Goal: Task Accomplishment & Management: Use online tool/utility

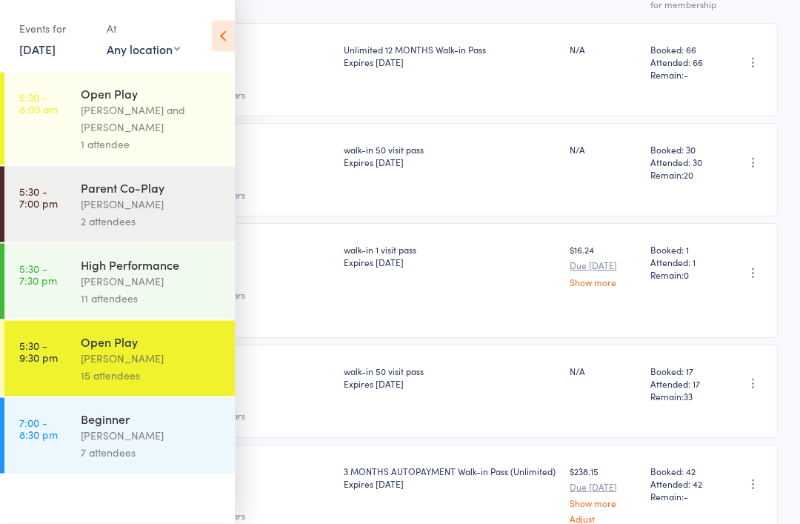
click at [213, 43] on icon at bounding box center [223, 36] width 23 height 31
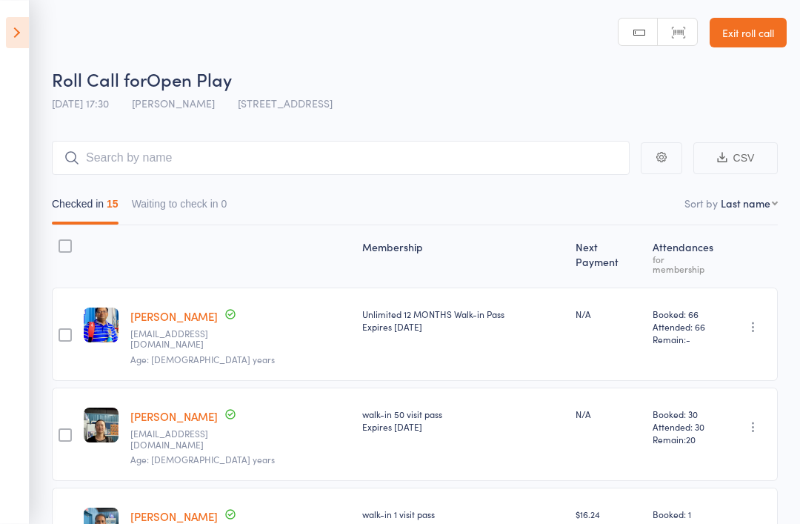
click at [26, 46] on icon at bounding box center [17, 32] width 23 height 31
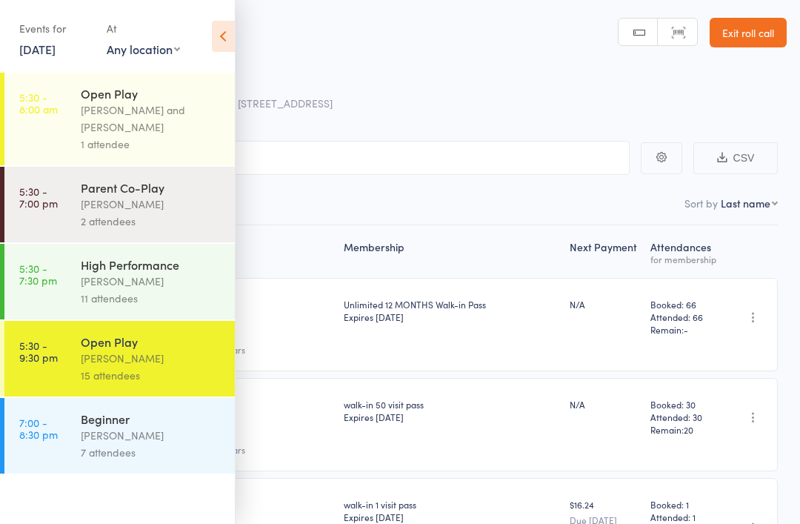
click at [755, 30] on link "Exit roll call" at bounding box center [747, 33] width 77 height 30
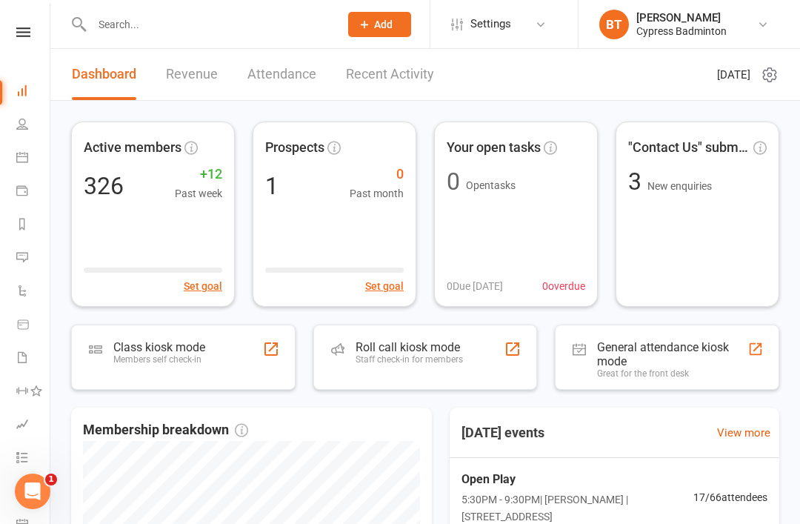
scroll to position [0, 1]
click at [24, 35] on icon at bounding box center [23, 32] width 14 height 10
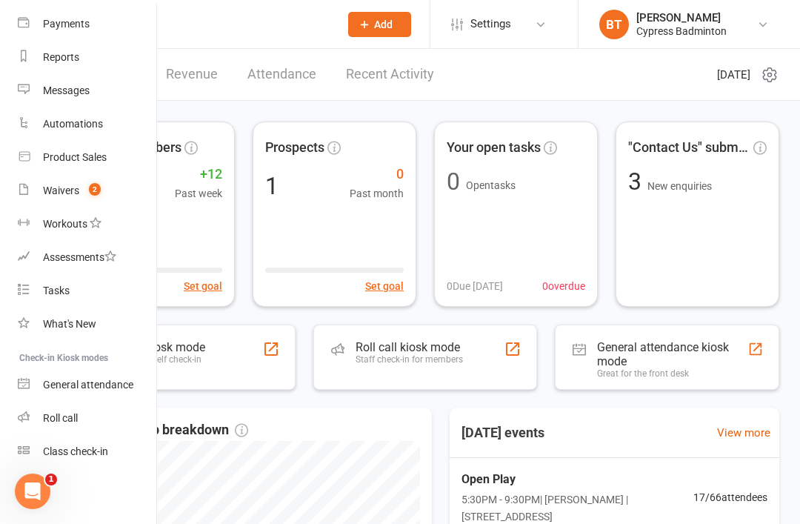
scroll to position [156, 0]
click at [488, 345] on div "Roll call kiosk mode Staff check-in for members" at bounding box center [425, 356] width 224 height 65
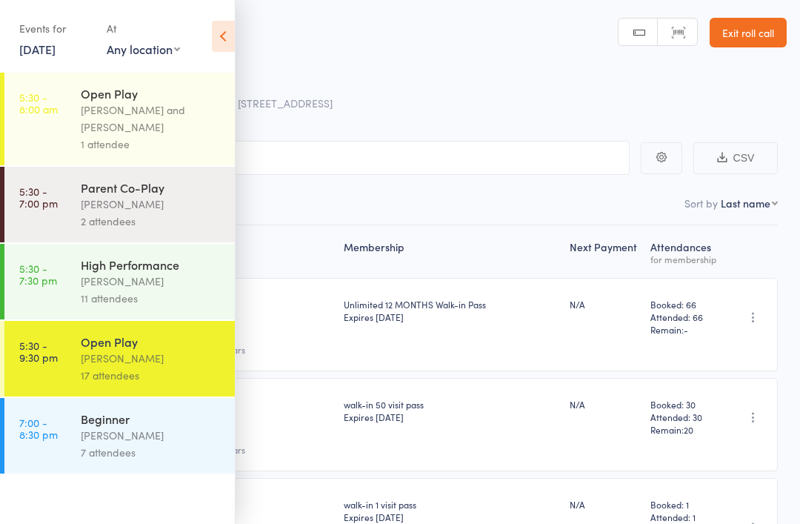
click at [664, 158] on icon "button" at bounding box center [661, 157] width 10 height 10
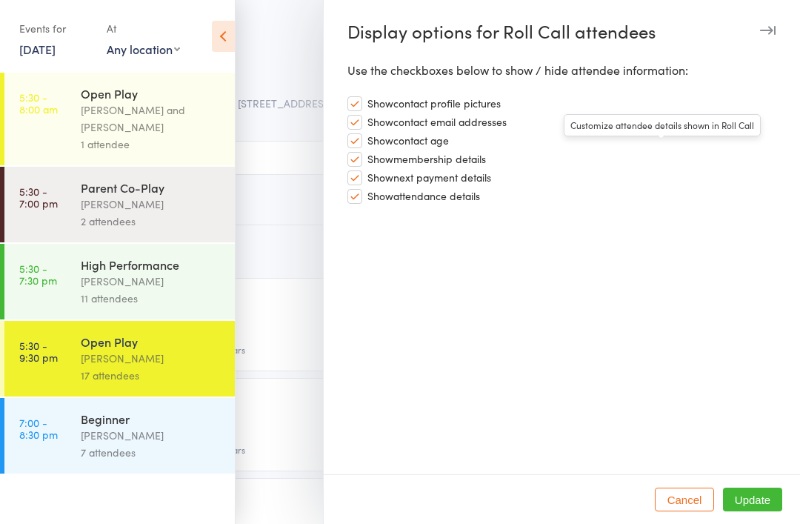
click at [771, 27] on icon "button" at bounding box center [768, 30] width 16 height 9
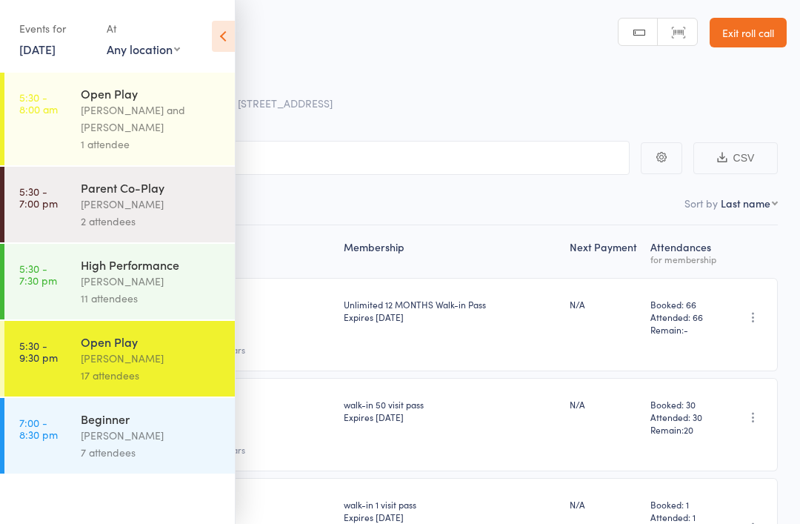
click at [220, 36] on icon at bounding box center [223, 36] width 23 height 31
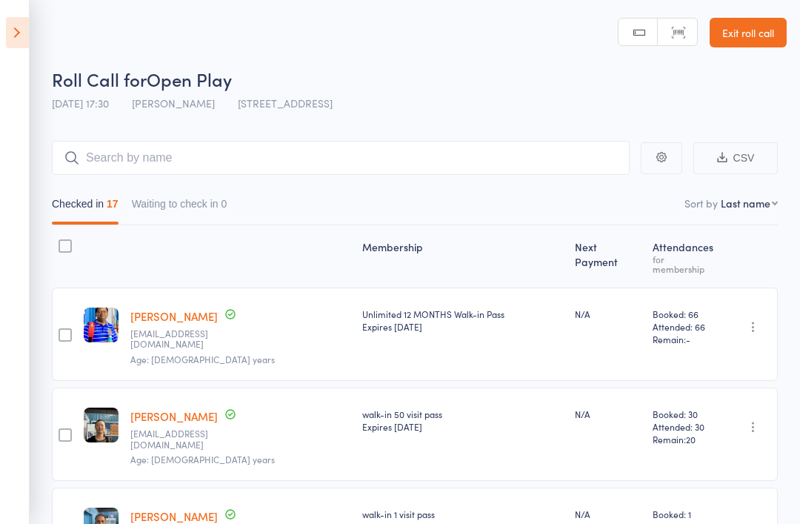
click at [763, 206] on select "First name Last name Birthday today? Behind on payments? Check in time Next pay…" at bounding box center [749, 202] width 57 height 15
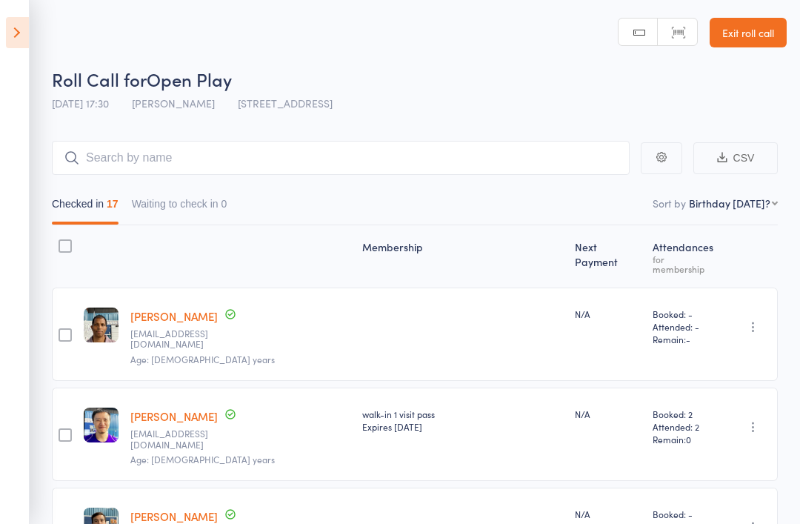
click at [761, 213] on nav "Checked in 17 Waiting to check in 0" at bounding box center [414, 207] width 739 height 34
click at [735, 206] on select "First name Last name Birthday today? Behind on payments? Check in time Next pay…" at bounding box center [733, 202] width 89 height 15
select select "4"
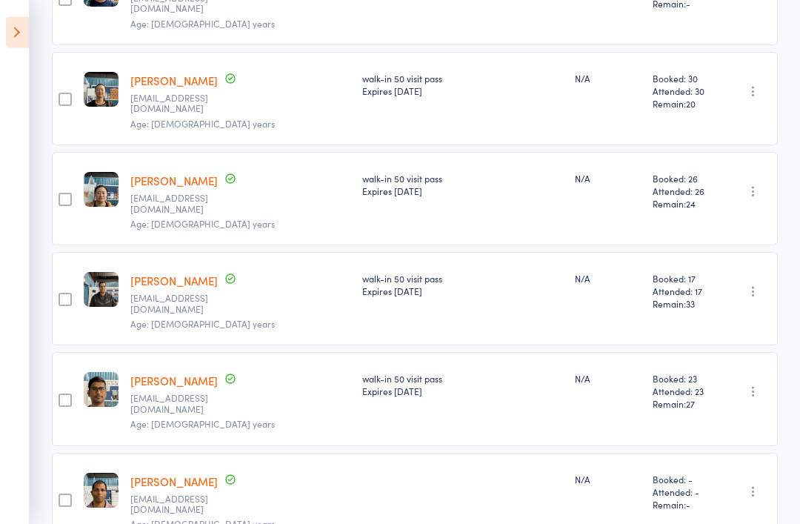
scroll to position [1297, 0]
click at [755, 484] on icon "button" at bounding box center [753, 491] width 15 height 15
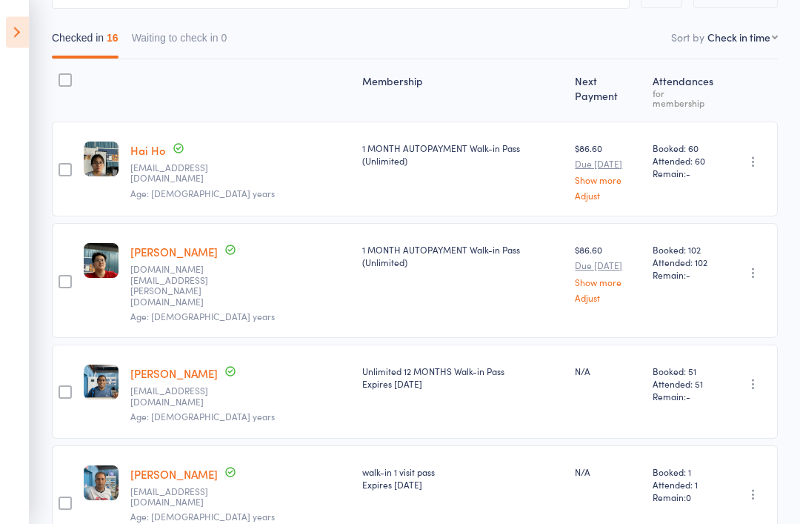
scroll to position [0, 0]
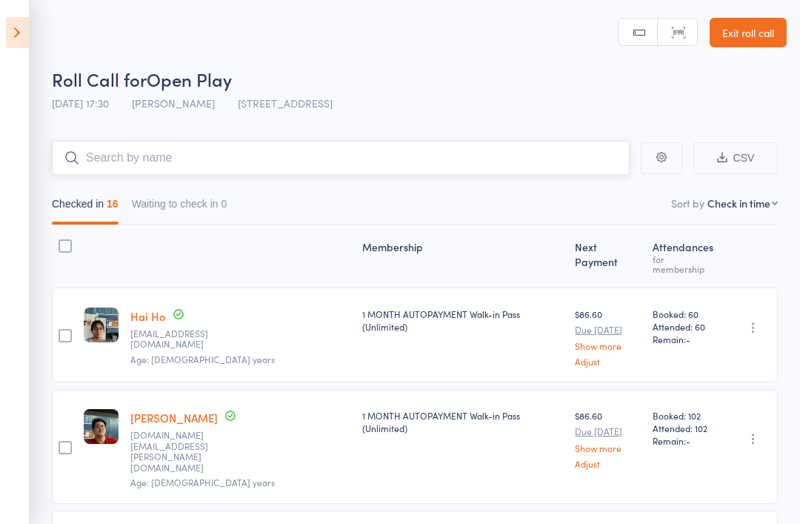
click at [495, 161] on input "search" at bounding box center [341, 158] width 578 height 34
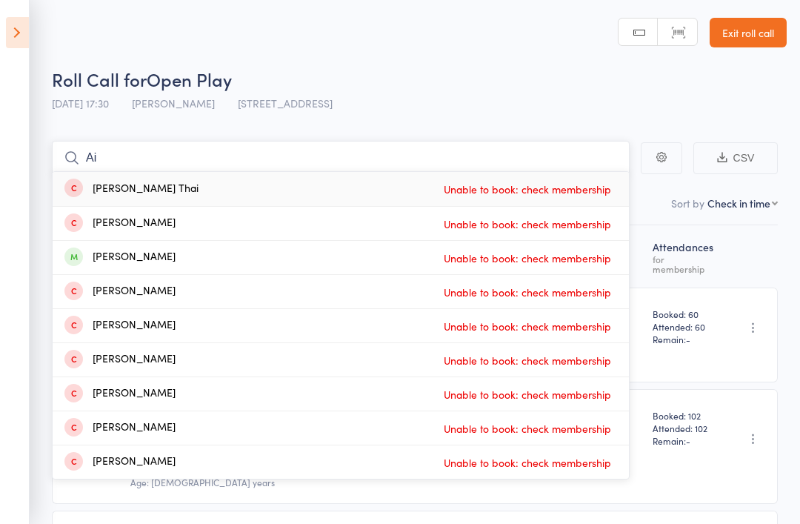
type input "A"
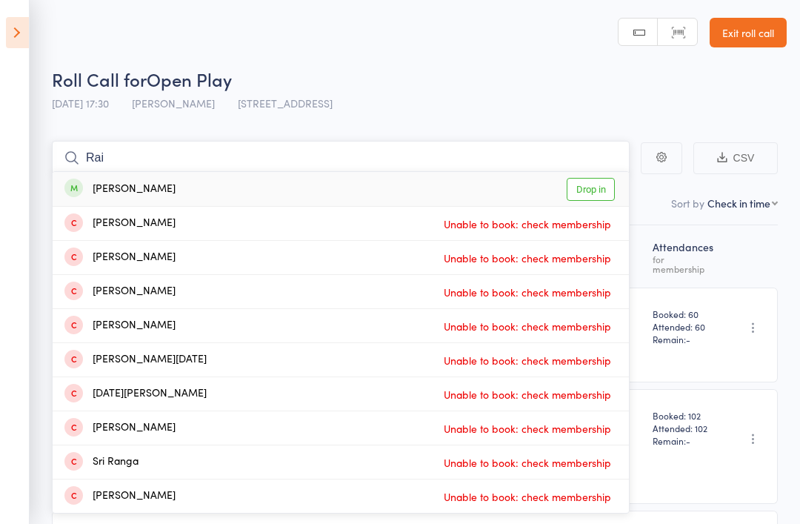
type input "Rai"
click at [586, 201] on link "Drop in" at bounding box center [590, 189] width 48 height 23
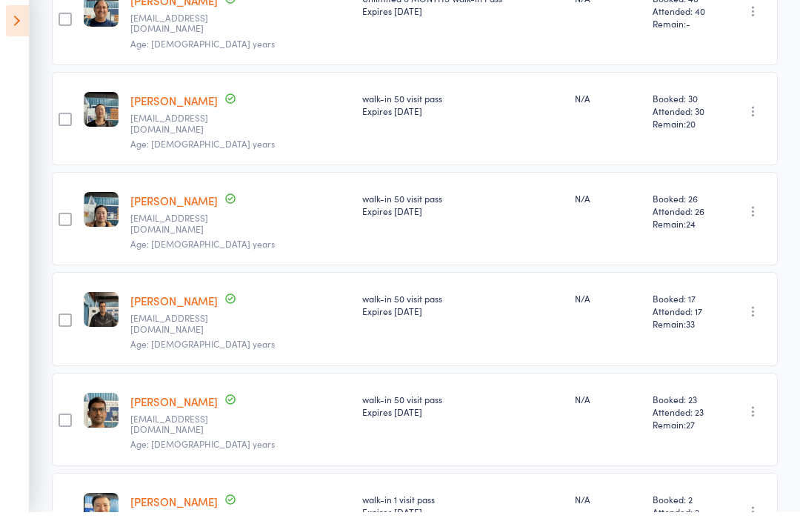
scroll to position [1389, 0]
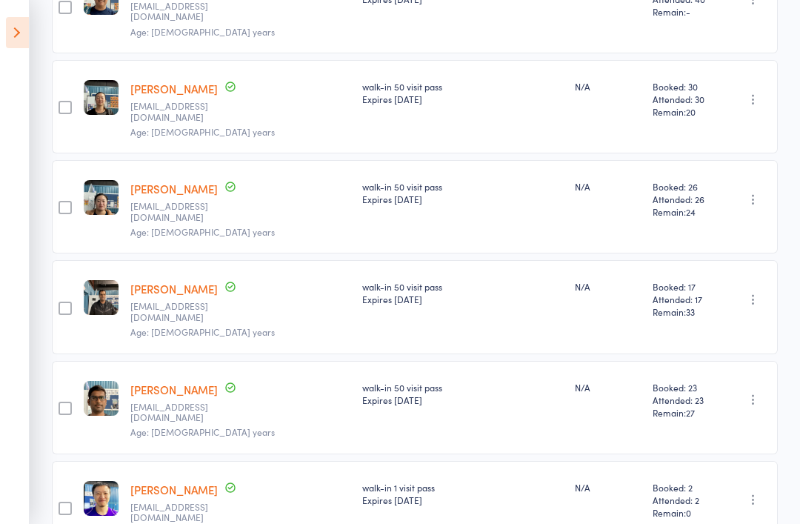
click at [7, 31] on icon at bounding box center [17, 32] width 23 height 31
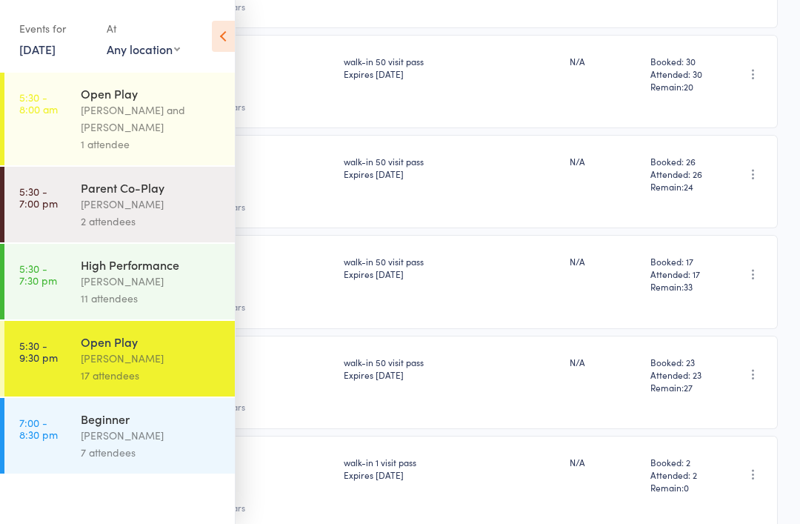
scroll to position [1348, 0]
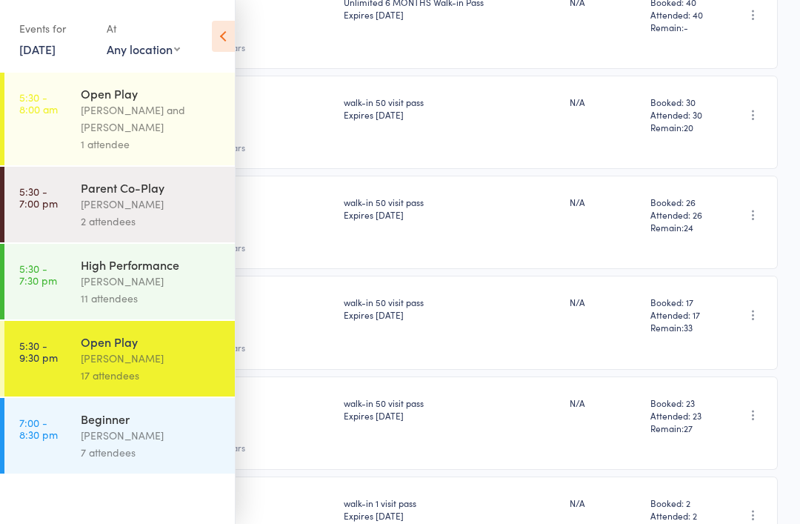
click at [210, 439] on div "[PERSON_NAME]" at bounding box center [151, 435] width 141 height 17
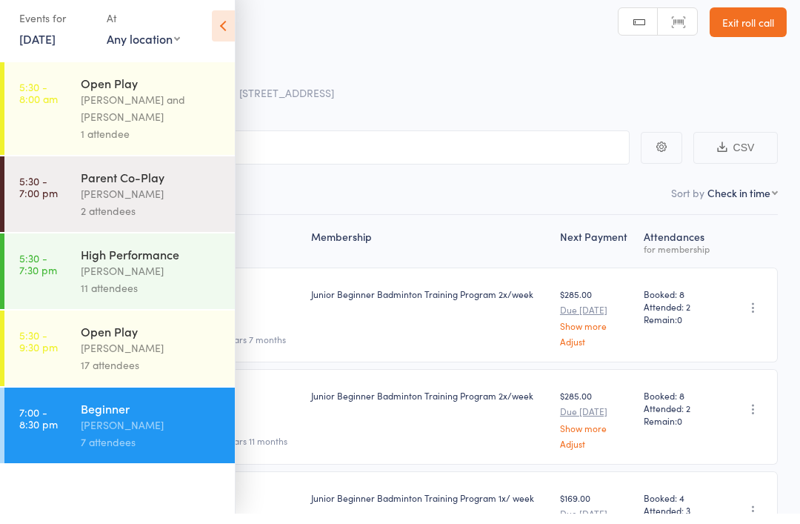
click at [221, 4] on div "Events for 10 Oct, 2025 10 Oct, 2025 October 2025 Sun Mon Tue Wed Thu Fri Sat 4…" at bounding box center [117, 37] width 235 height 75
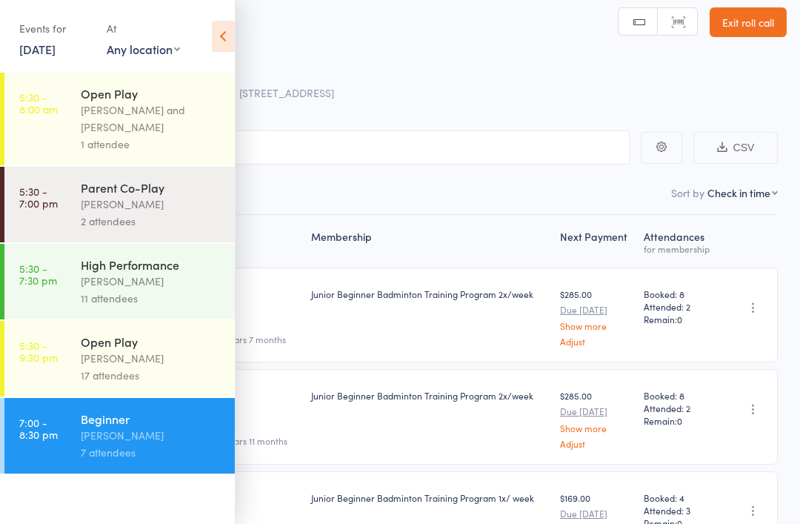
click at [219, 264] on div "High Performance" at bounding box center [151, 264] width 141 height 16
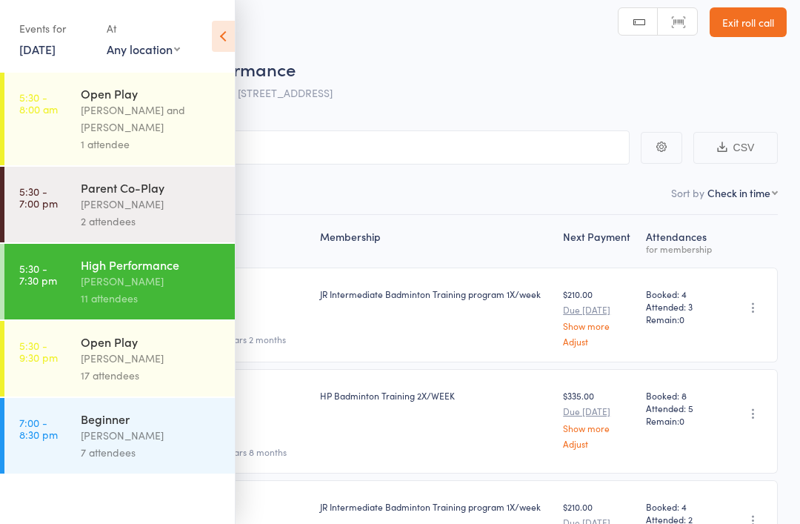
click at [229, 33] on icon at bounding box center [223, 36] width 23 height 31
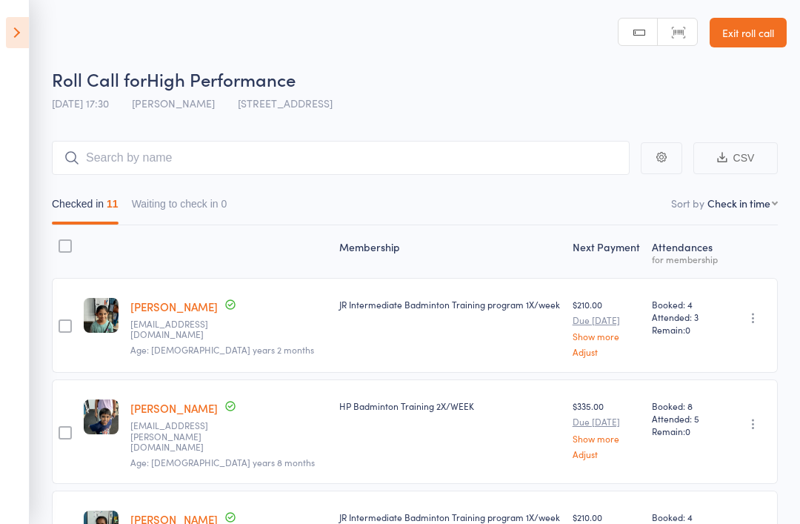
click at [21, 42] on icon at bounding box center [17, 32] width 23 height 31
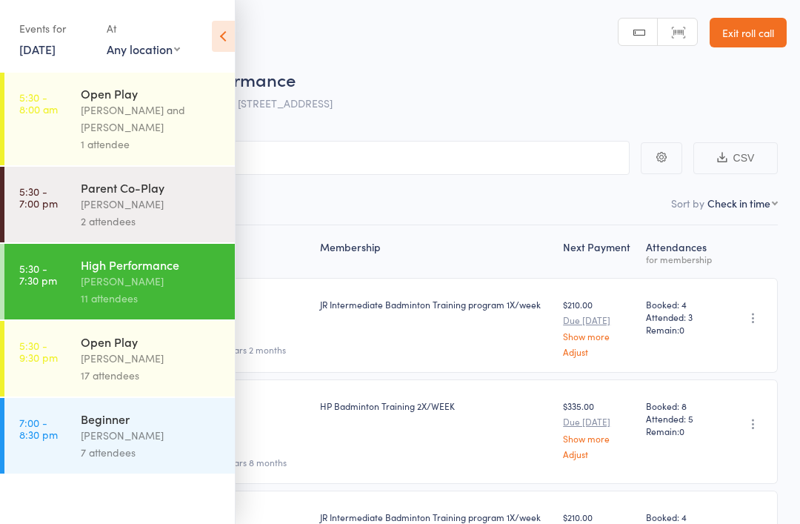
click at [200, 219] on div "2 attendees" at bounding box center [151, 221] width 141 height 17
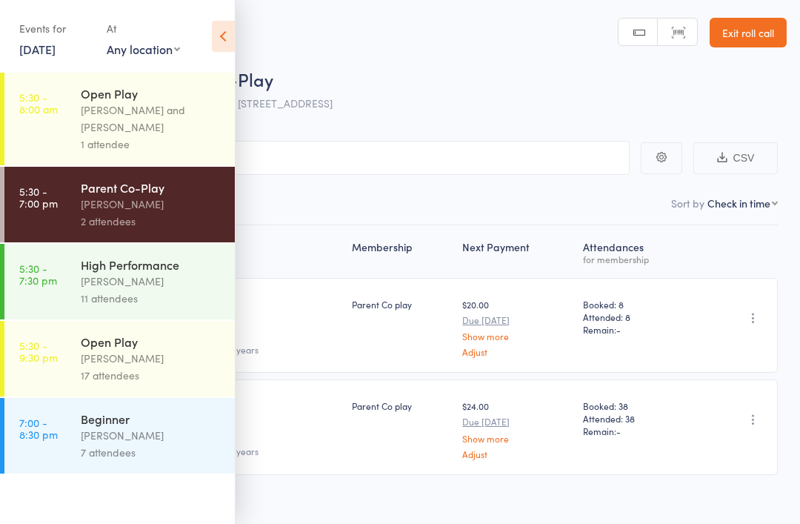
click at [230, 33] on icon at bounding box center [223, 36] width 23 height 31
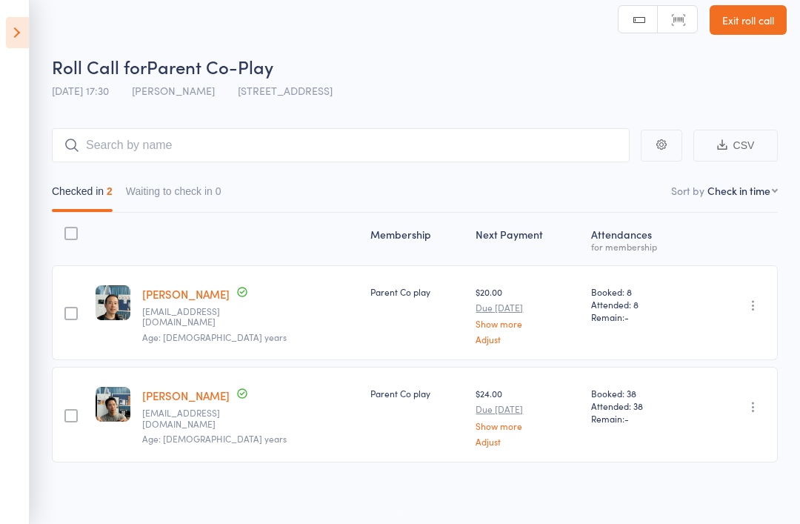
scroll to position [19, 0]
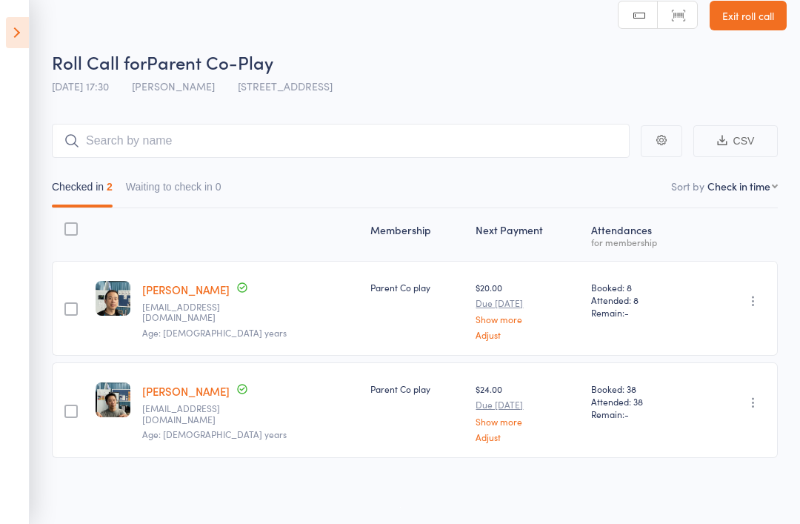
click at [24, 38] on icon at bounding box center [17, 32] width 23 height 31
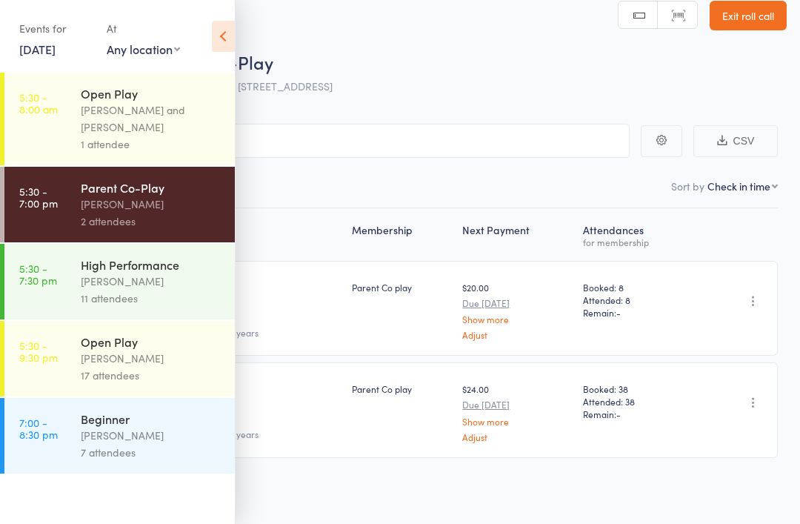
click at [164, 366] on div "[PERSON_NAME]" at bounding box center [151, 358] width 141 height 17
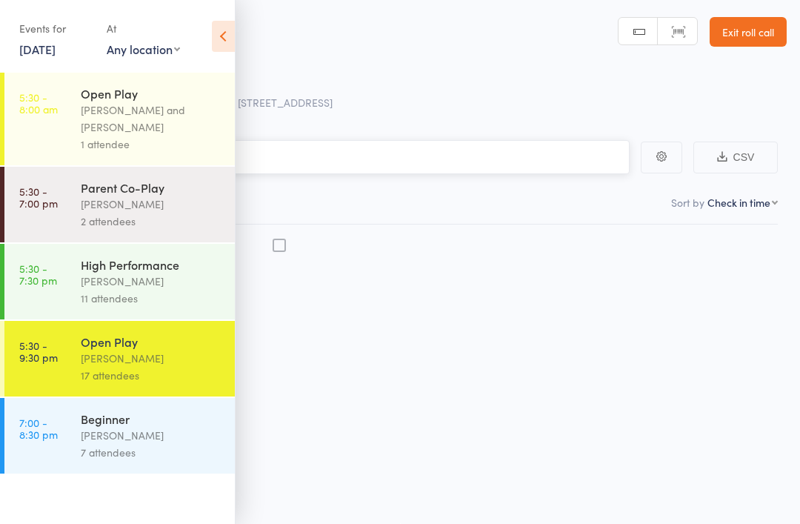
scroll to position [10, 0]
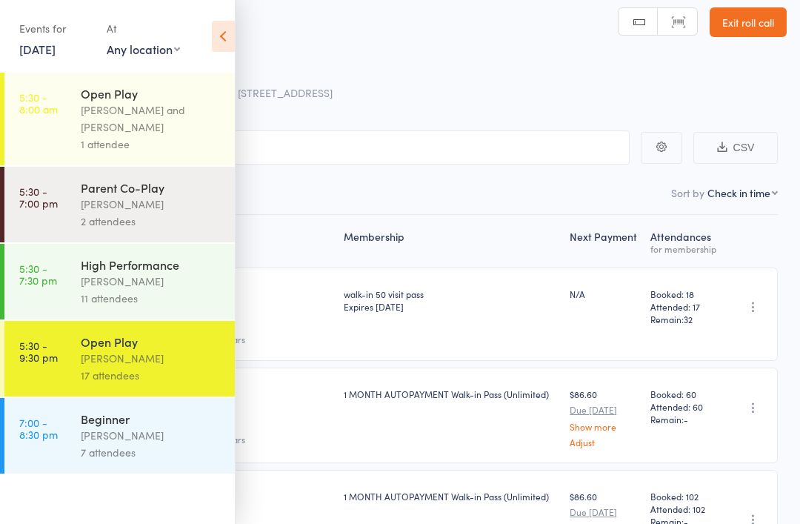
click at [234, 32] on icon at bounding box center [223, 36] width 23 height 31
